Goal: Check status: Check status

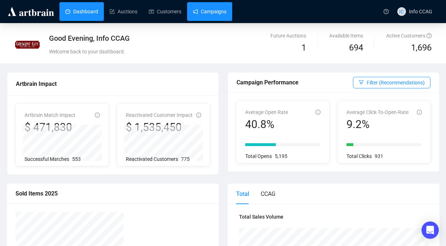
click at [209, 16] on link "Campaigns" at bounding box center [210, 11] width 34 height 19
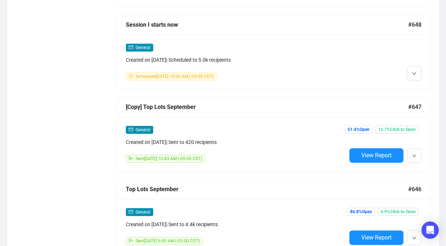
scroll to position [448, 0]
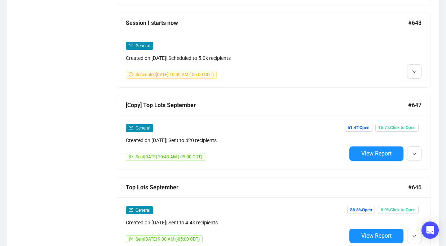
click at [299, 64] on div "General Created on [DATE] | Scheduled to 5.0k recipients Scheduled [DATE] 10:00…" at bounding box center [236, 59] width 221 height 37
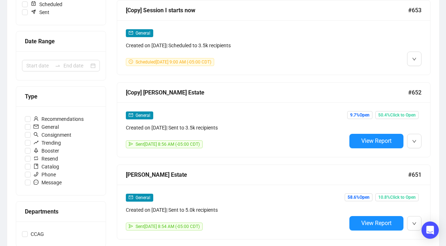
scroll to position [311, 0]
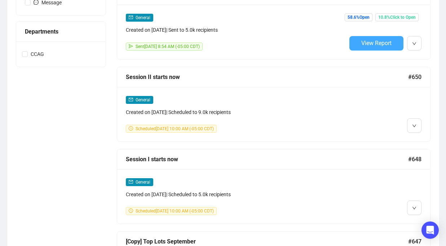
click at [364, 37] on button "View Report" at bounding box center [377, 43] width 54 height 14
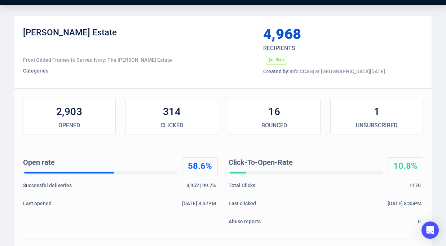
scroll to position [16, 0]
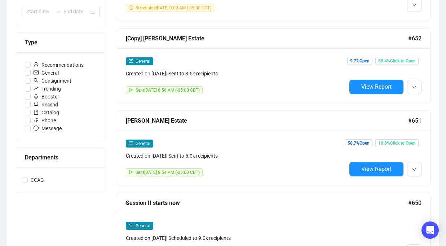
scroll to position [180, 0]
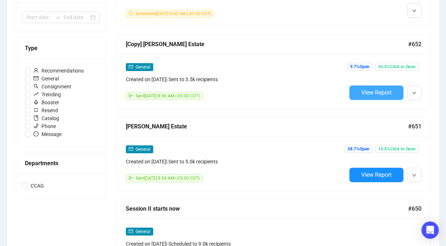
click at [377, 91] on span "View Report" at bounding box center [377, 92] width 30 height 7
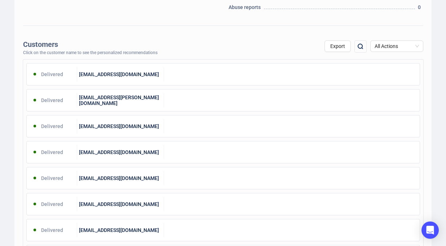
scroll to position [225, 0]
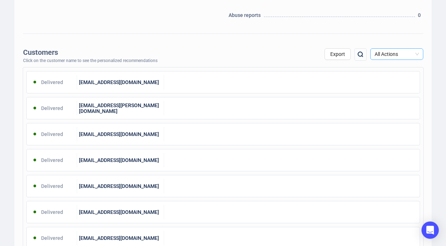
click at [392, 53] on span "All Actions" at bounding box center [397, 54] width 44 height 11
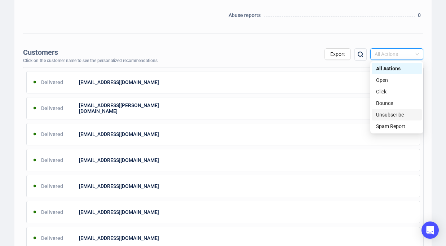
click at [388, 112] on div "Unsubscribe" at bounding box center [396, 115] width 41 height 8
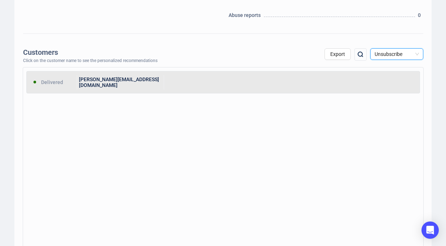
click at [231, 89] on div at bounding box center [292, 82] width 256 height 14
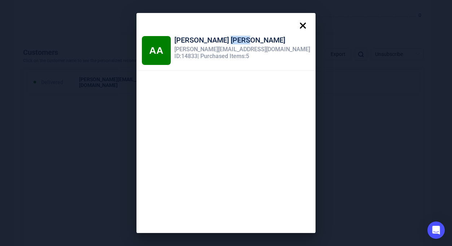
drag, startPoint x: 246, startPoint y: 41, endPoint x: 226, endPoint y: 38, distance: 20.5
click at [226, 38] on div "[PERSON_NAME]" at bounding box center [242, 41] width 136 height 10
copy div "[PERSON_NAME]"
click at [300, 23] on icon at bounding box center [303, 25] width 6 height 6
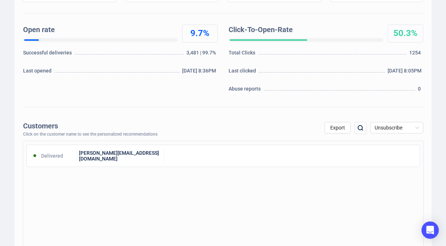
scroll to position [0, 0]
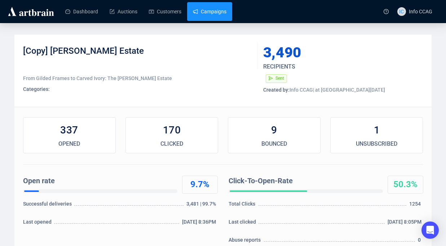
click at [206, 10] on link "Campaigns" at bounding box center [210, 11] width 34 height 19
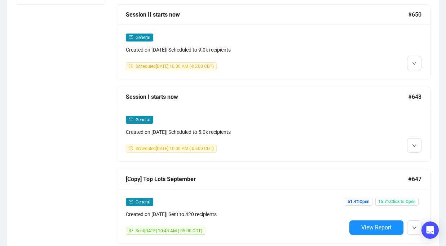
scroll to position [439, 0]
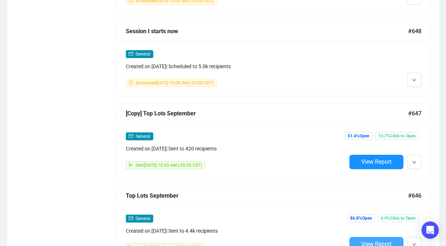
click at [359, 237] on button "View Report" at bounding box center [377, 244] width 54 height 14
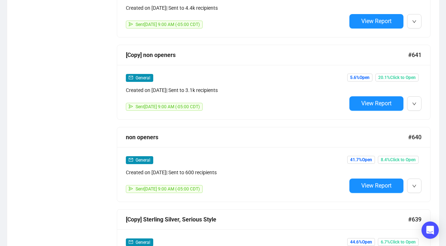
scroll to position [1007, 0]
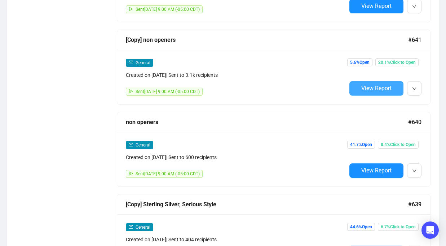
click at [367, 89] on button "View Report" at bounding box center [377, 88] width 54 height 14
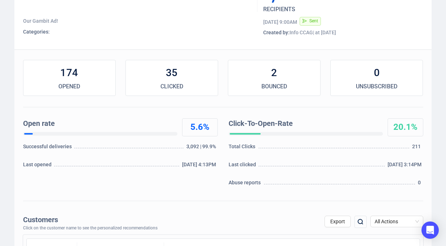
scroll to position [35, 0]
